Goal: Task Accomplishment & Management: Complete application form

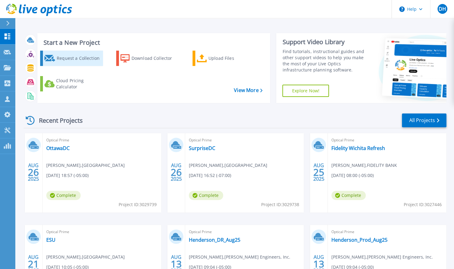
click at [69, 64] on div "Request a Collection" at bounding box center [79, 58] width 45 height 12
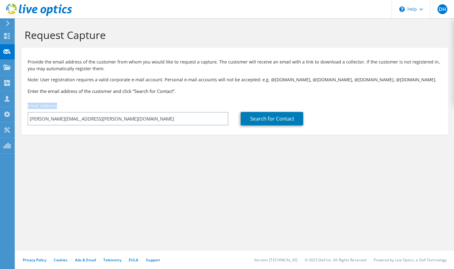
drag, startPoint x: 125, startPoint y: 112, endPoint x: -1, endPoint y: 108, distance: 126.7
click at [0, 108] on html "DH Channel Partner Dave Heinen dave.heinen@us.logicalis.com LOGICALIS My Profil…" at bounding box center [227, 134] width 454 height 269
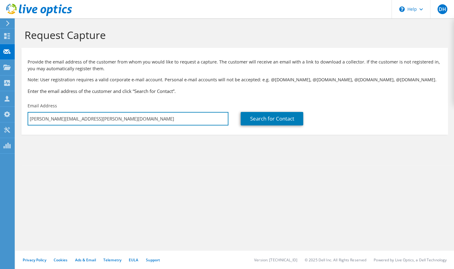
drag, startPoint x: 119, startPoint y: 118, endPoint x: -1, endPoint y: 121, distance: 120.0
click at [0, 121] on html "DH Channel Partner Dave Heinen dave.heinen@us.logicalis.com LOGICALIS My Profil…" at bounding box center [227, 134] width 454 height 269
paste input "mike.gammon@lsr7.net"
type input "mike.gammon@lsr7.net"
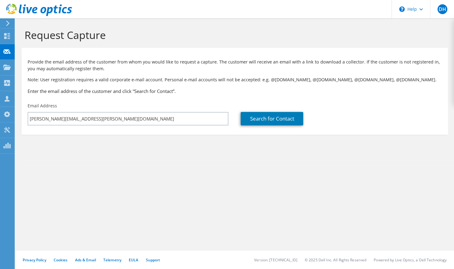
click at [264, 165] on section "Request Capture Provide the email address of the customer from whom you would l…" at bounding box center [234, 91] width 439 height 147
click at [257, 118] on link "Search for Contact" at bounding box center [272, 118] width 63 height 13
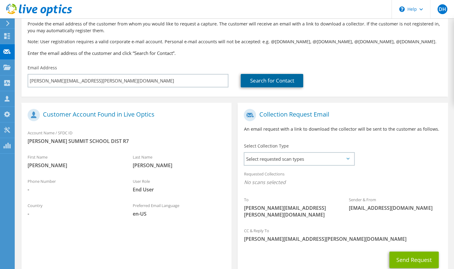
scroll to position [38, 0]
click at [311, 149] on div "Select Collection Type Select requested scan types Server Virtualization Optica…" at bounding box center [299, 153] width 110 height 21
click at [309, 153] on span "Select requested scan types" at bounding box center [298, 158] width 109 height 12
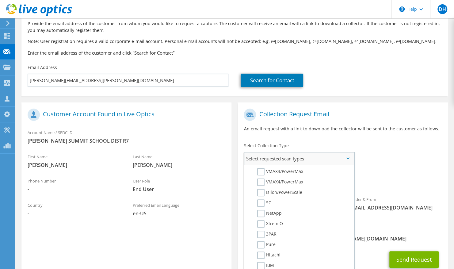
scroll to position [155, 0]
click at [260, 194] on label "Isilon/PowerScale" at bounding box center [279, 192] width 45 height 7
click at [0, 0] on input "Isilon/PowerScale" at bounding box center [0, 0] width 0 height 0
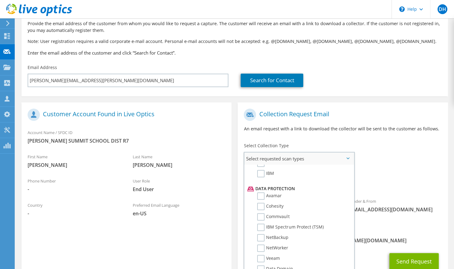
scroll to position [249, 0]
click at [401, 150] on div "To mike.gammon@lsr7.net Sender & From liveoptics@liveoptics.com" at bounding box center [343, 166] width 210 height 120
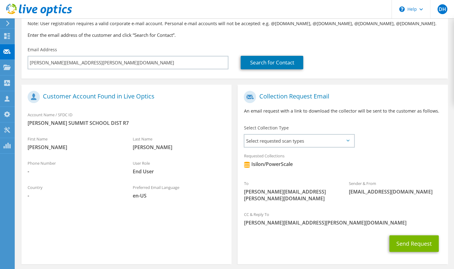
scroll to position [58, 0]
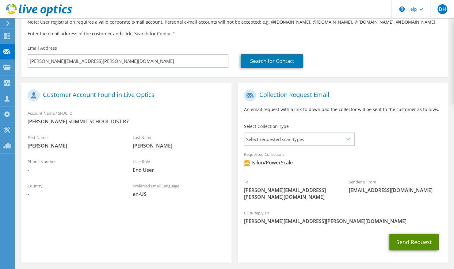
click at [408, 234] on button "Send Request" at bounding box center [414, 242] width 49 height 17
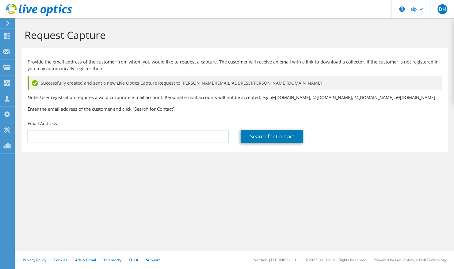
type input "[PERSON_NAME][EMAIL_ADDRESS][PERSON_NAME][DOMAIN_NAME]"
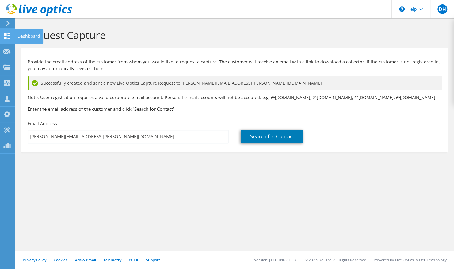
click at [5, 37] on use at bounding box center [7, 36] width 6 height 6
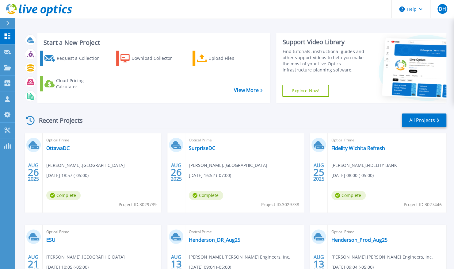
scroll to position [71, 0]
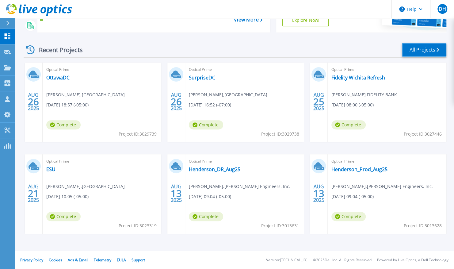
click at [424, 49] on link "All Projects" at bounding box center [424, 50] width 44 height 14
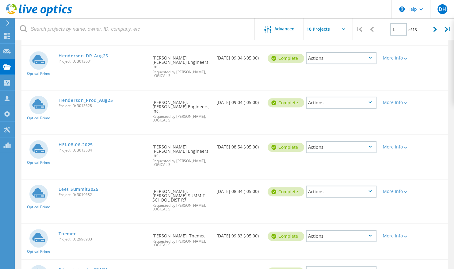
scroll to position [210, 0]
click at [80, 187] on link "Lees Summit2025" at bounding box center [79, 189] width 40 height 4
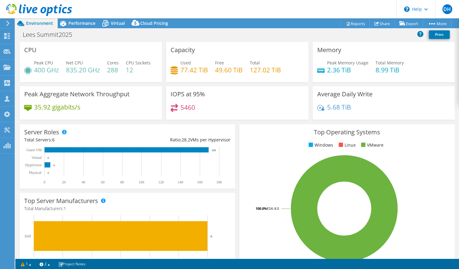
select select "USD"
